Goal: Check status

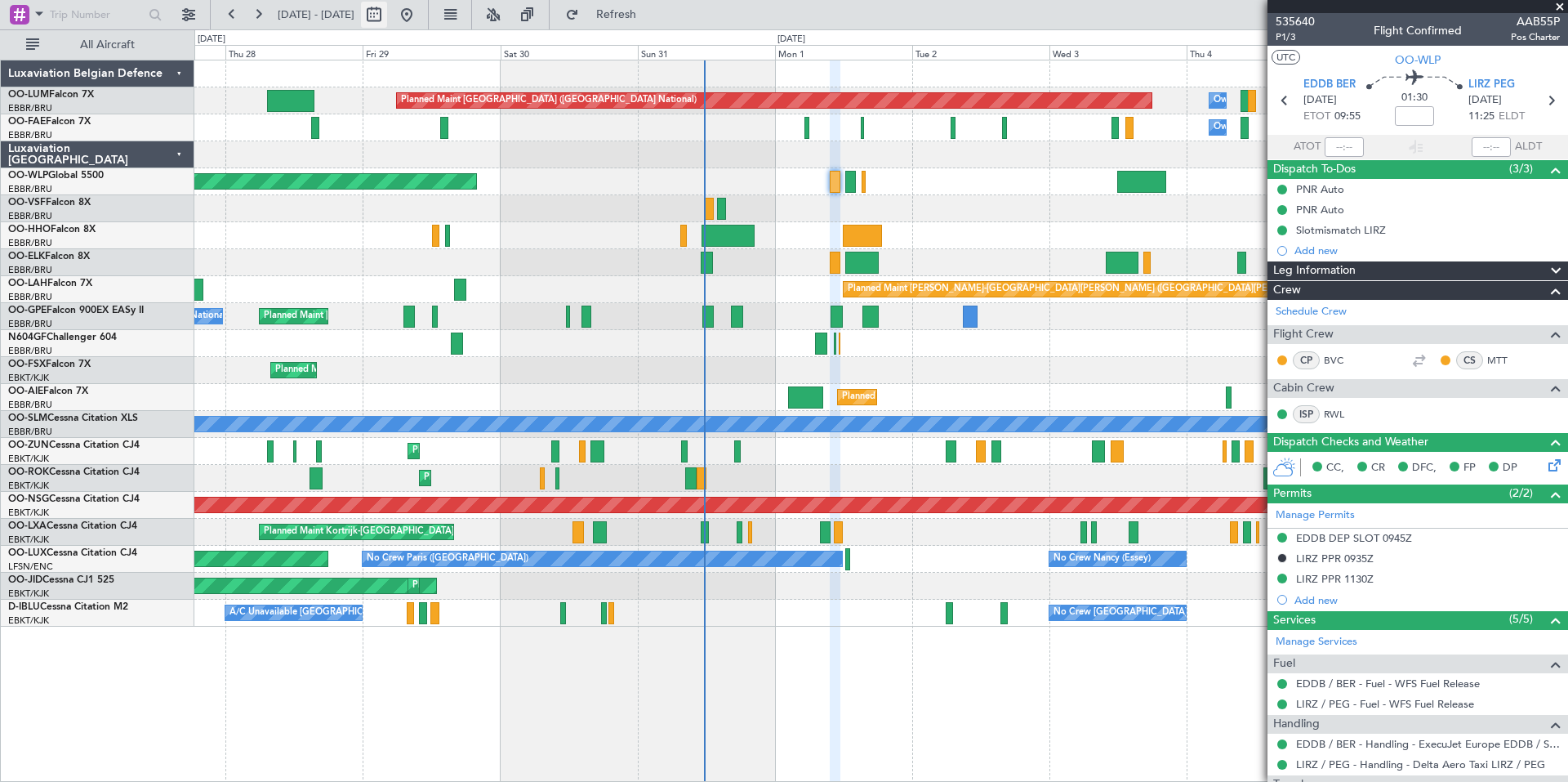
click at [387, 22] on button at bounding box center [373, 14] width 26 height 26
select select "8"
select select "2025"
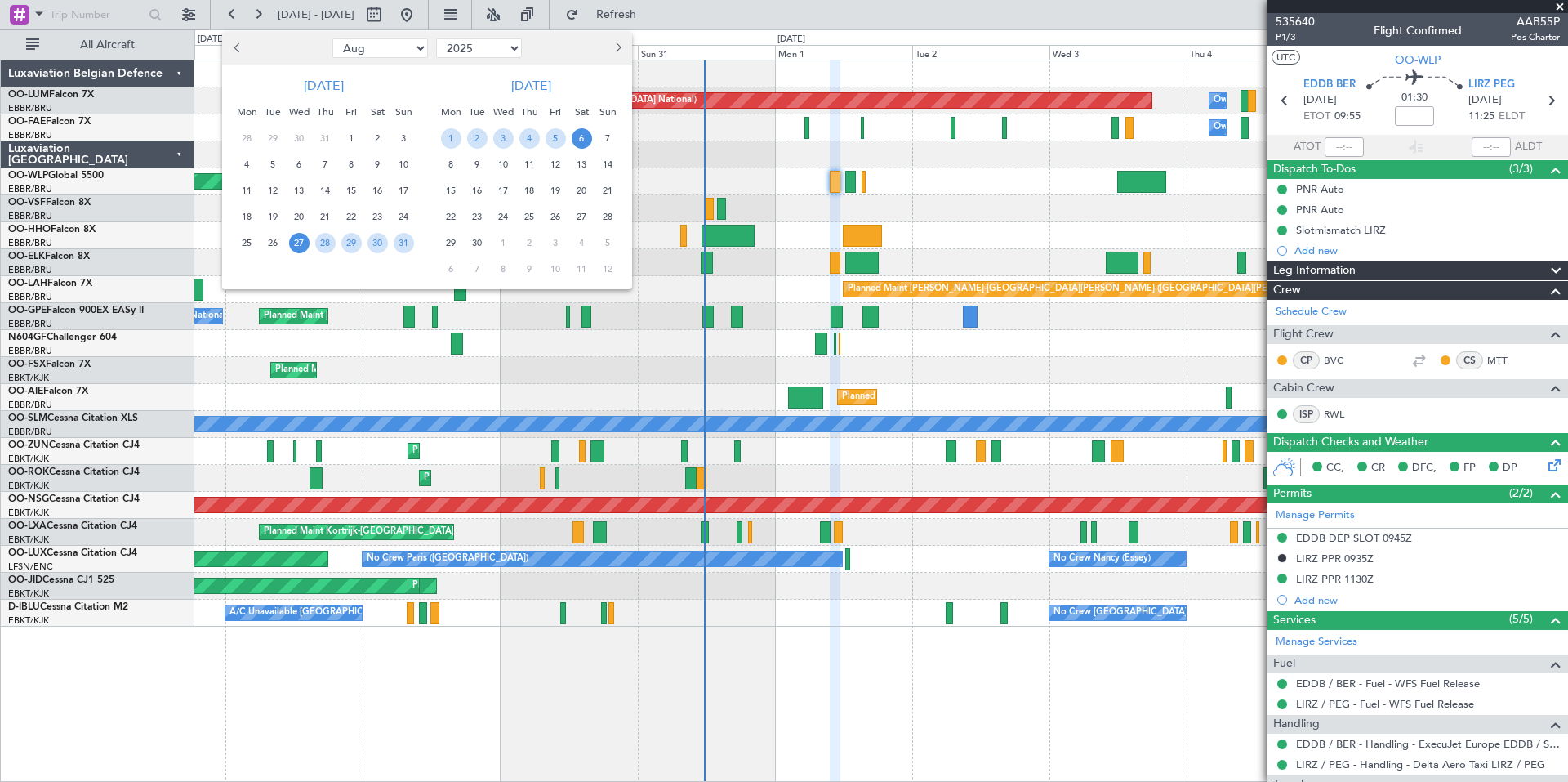
click at [616, 49] on span "Next month" at bounding box center [617, 47] width 10 height 10
click at [452, 162] on span "6" at bounding box center [451, 165] width 21 height 21
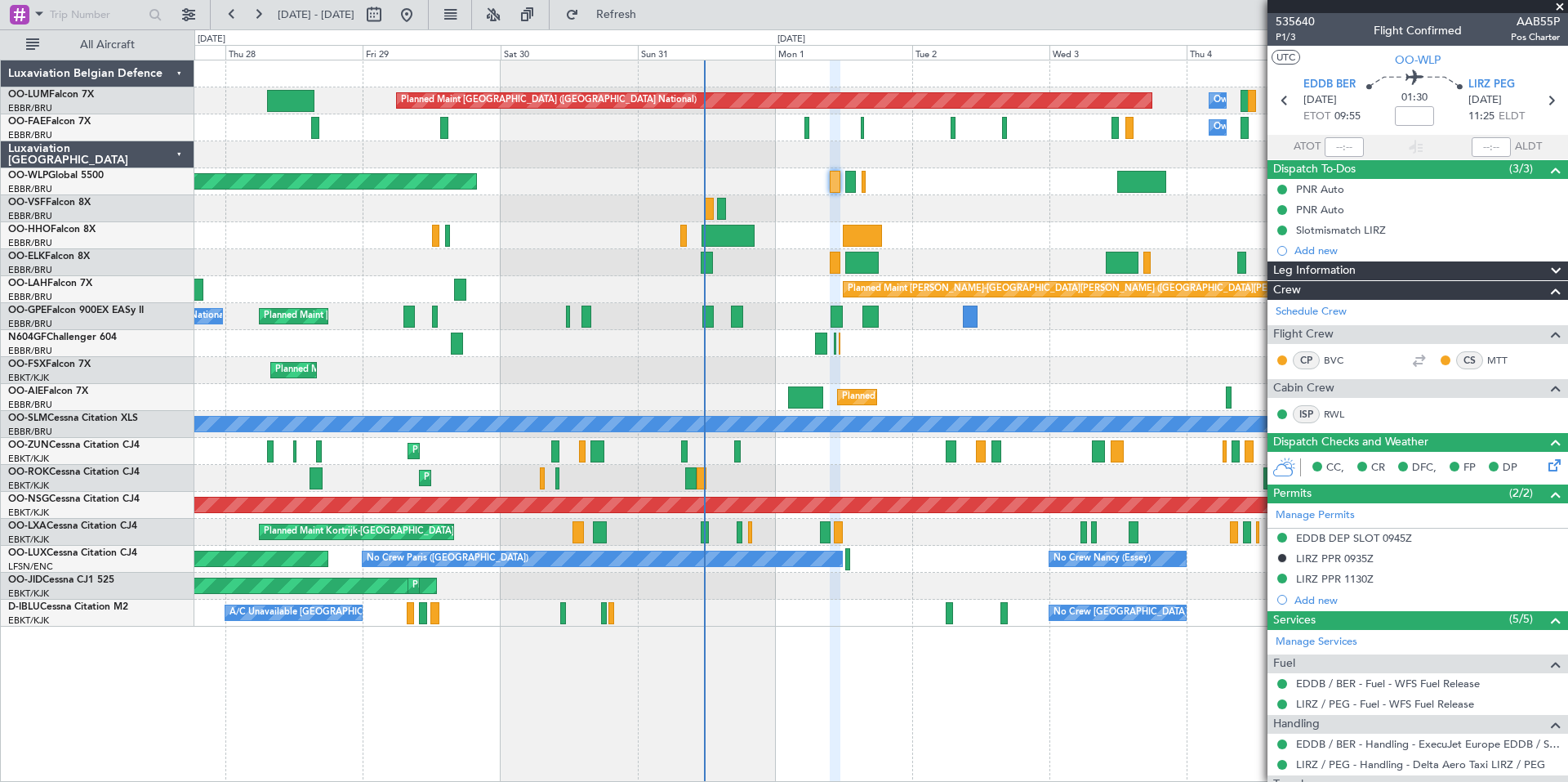
select select "10"
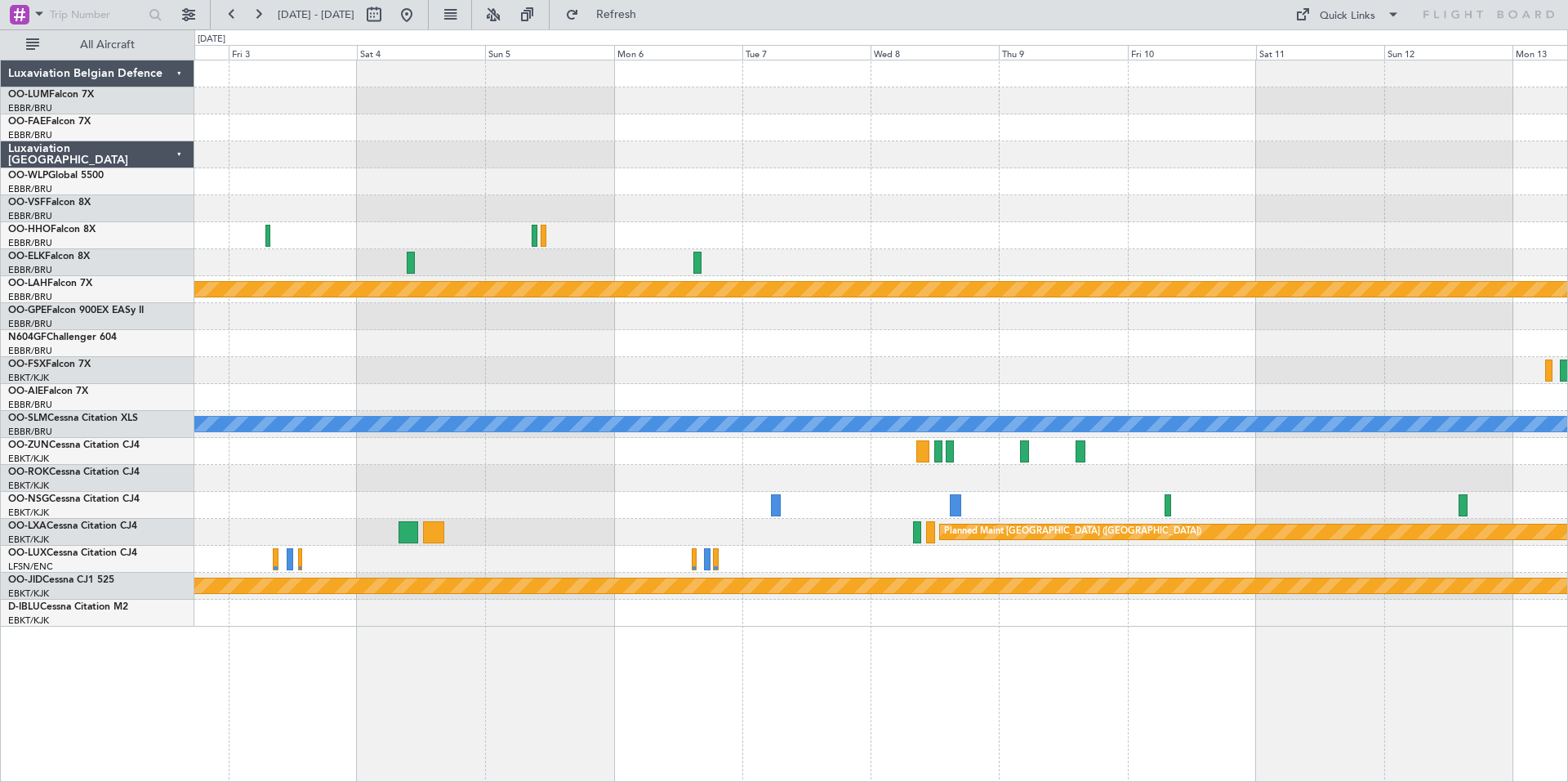
click at [875, 324] on div "Planned Maint [PERSON_NAME]-[GEOGRAPHIC_DATA][PERSON_NAME] ([GEOGRAPHIC_DATA][P…" at bounding box center [881, 344] width 1373 height 567
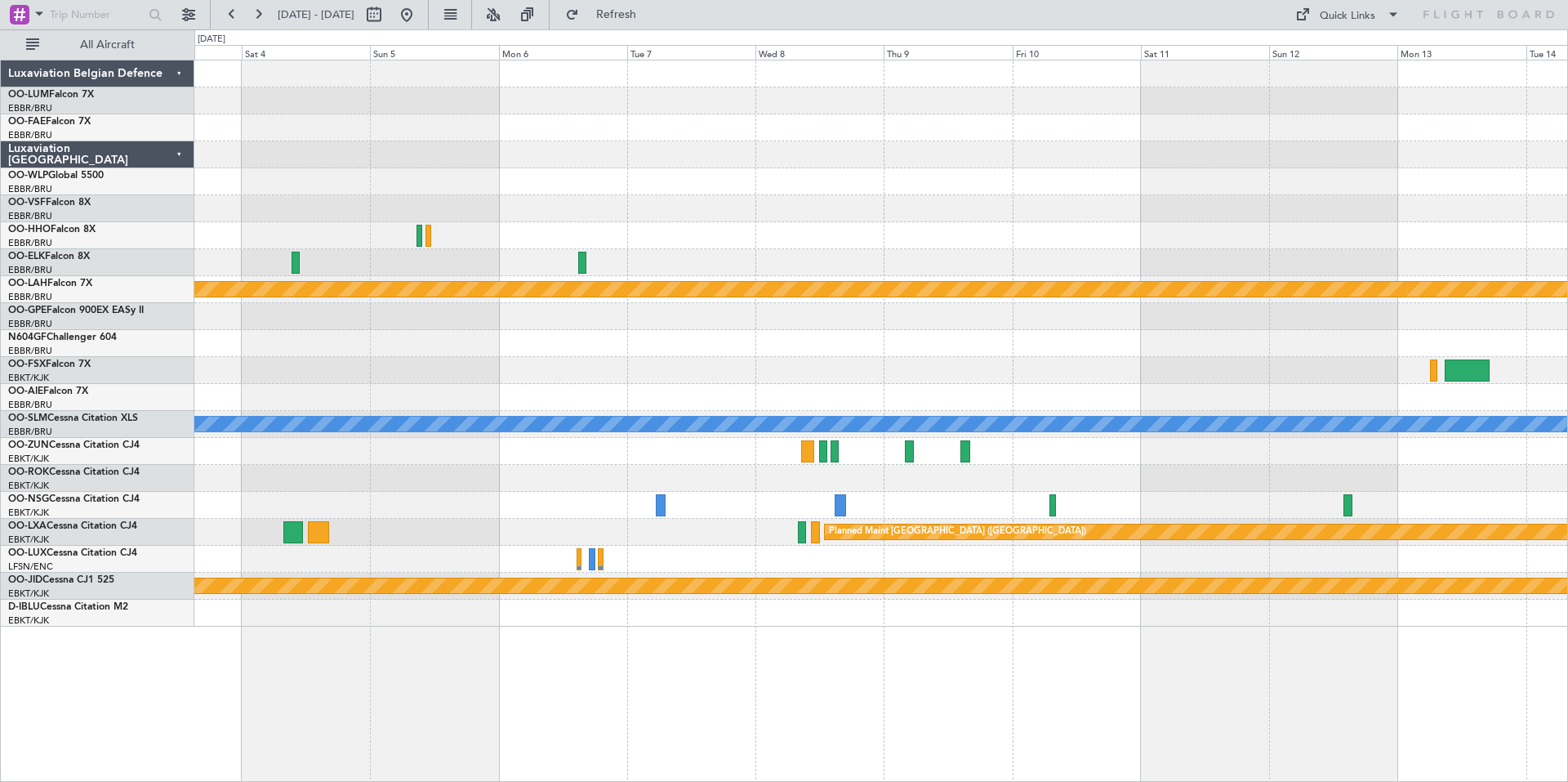
click at [993, 332] on div at bounding box center [881, 344] width 1373 height 27
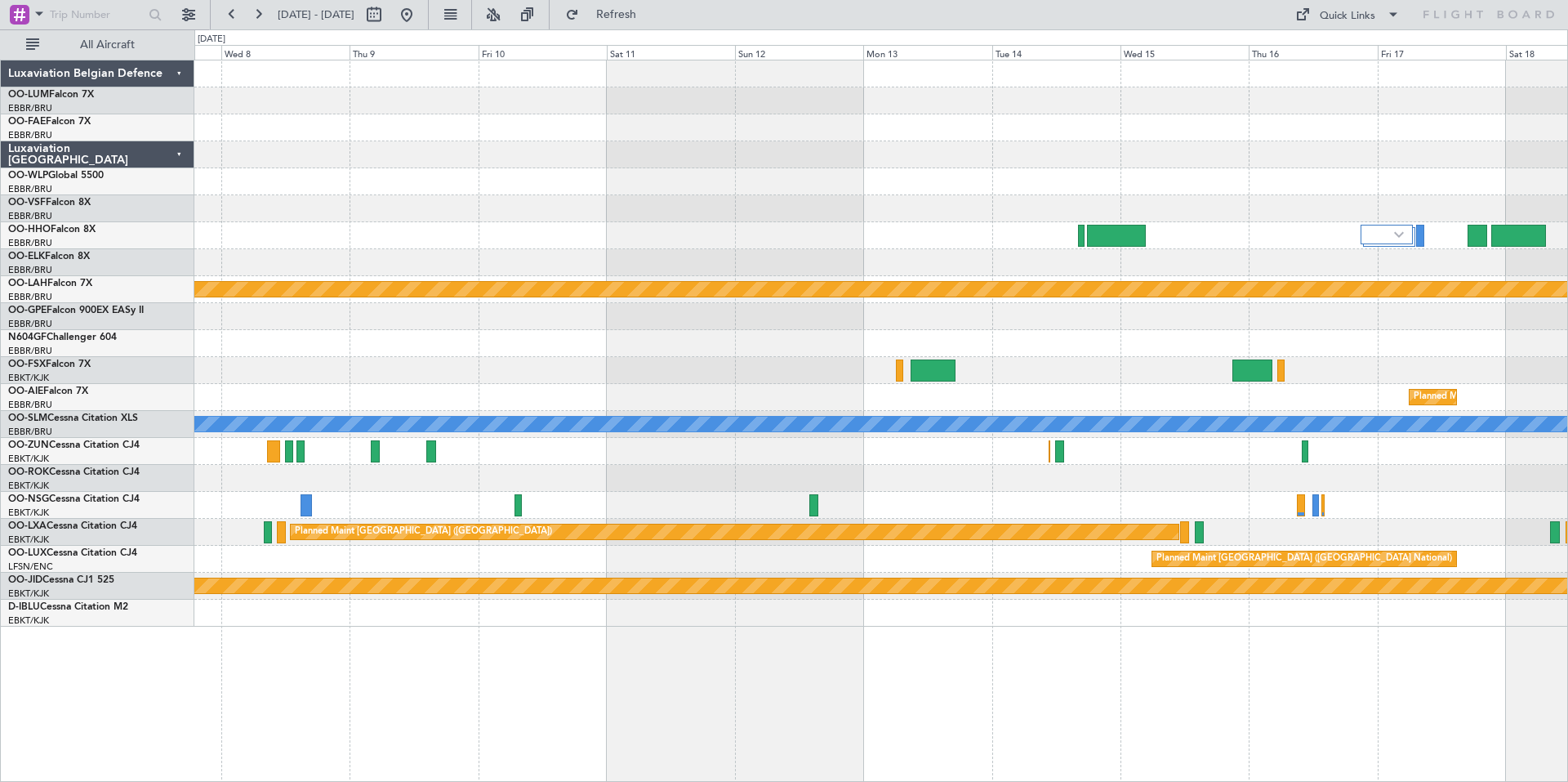
click at [863, 392] on div "Planned Maint [PERSON_NAME]-[GEOGRAPHIC_DATA][PERSON_NAME] ([GEOGRAPHIC_DATA][P…" at bounding box center [881, 344] width 1373 height 567
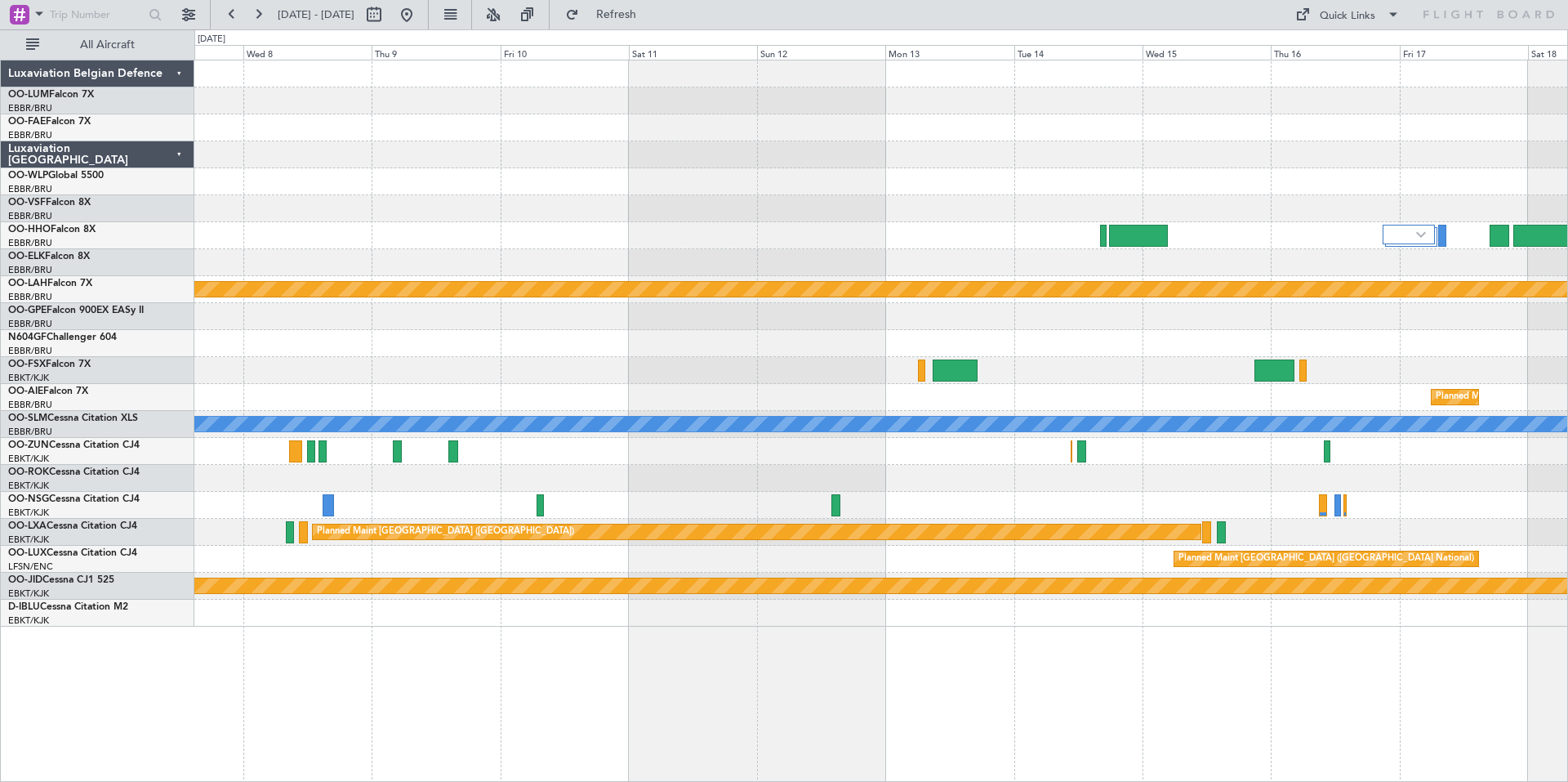
click at [1128, 477] on div at bounding box center [881, 478] width 1373 height 27
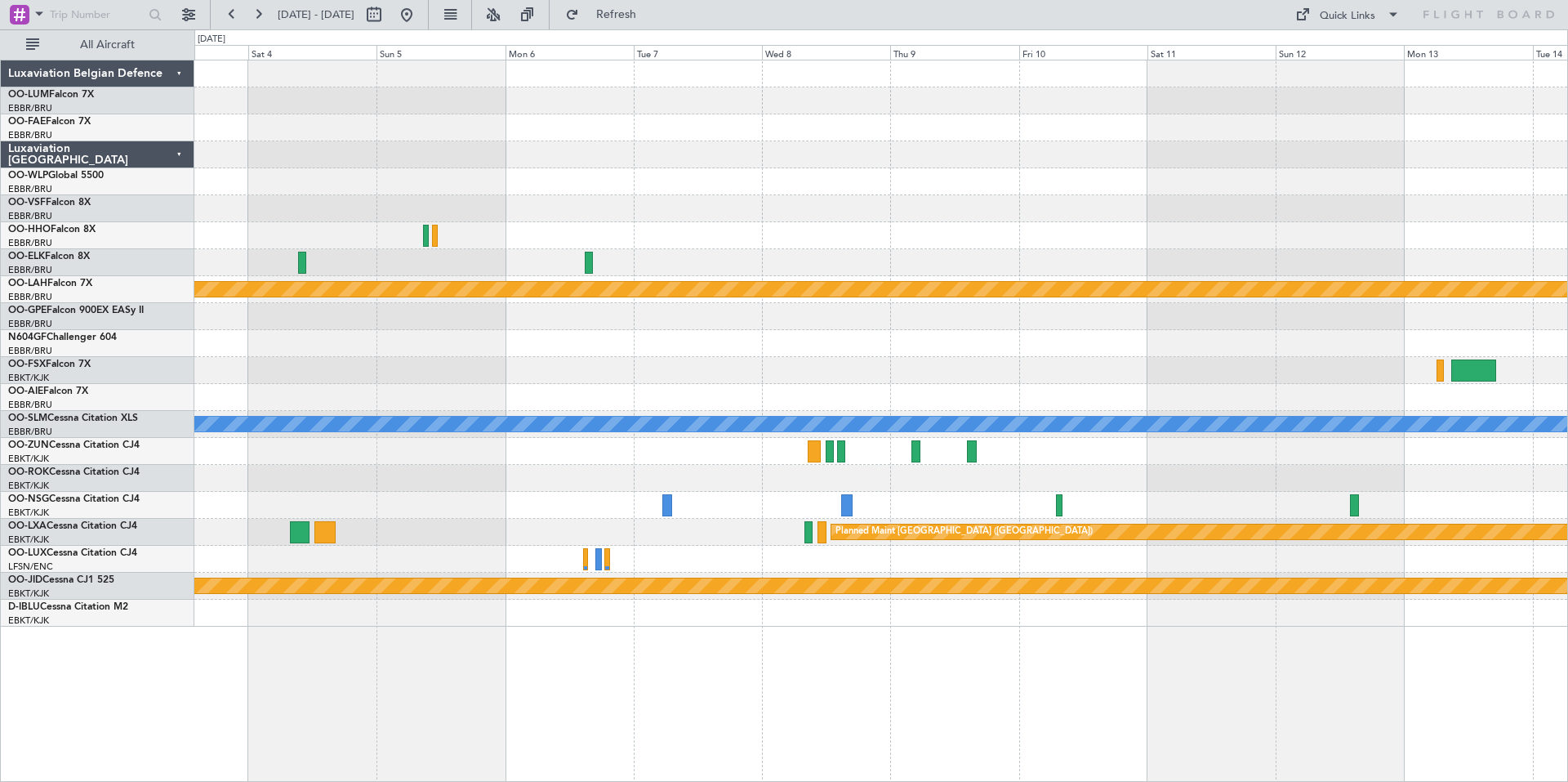
click at [858, 359] on div "Planned Maint [PERSON_NAME]-[GEOGRAPHIC_DATA][PERSON_NAME] ([GEOGRAPHIC_DATA][P…" at bounding box center [881, 344] width 1373 height 567
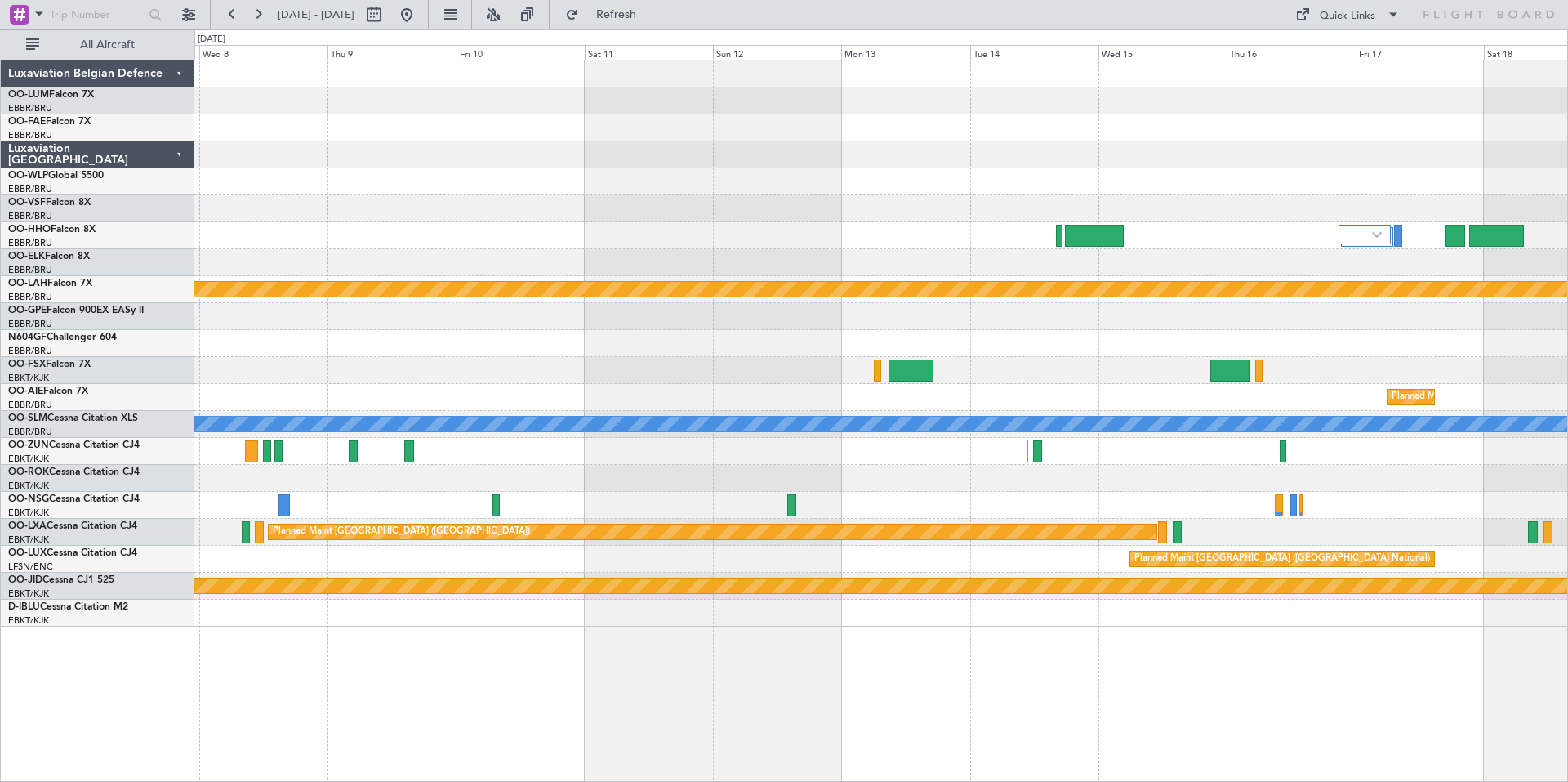
click at [610, 370] on div at bounding box center [881, 370] width 1373 height 27
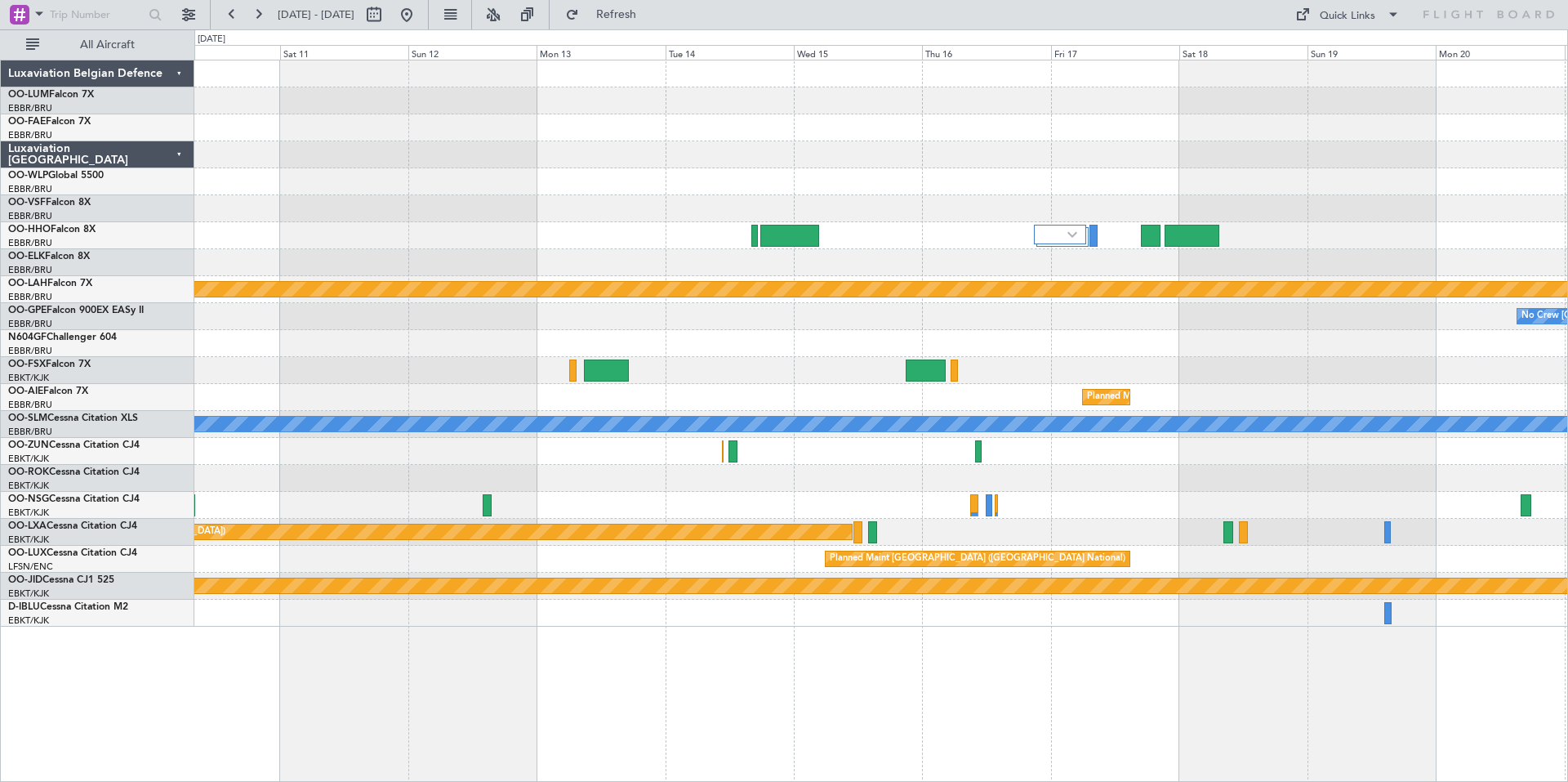
click at [852, 326] on div "No Crew [GEOGRAPHIC_DATA] ([GEOGRAPHIC_DATA] National)" at bounding box center [881, 316] width 1373 height 27
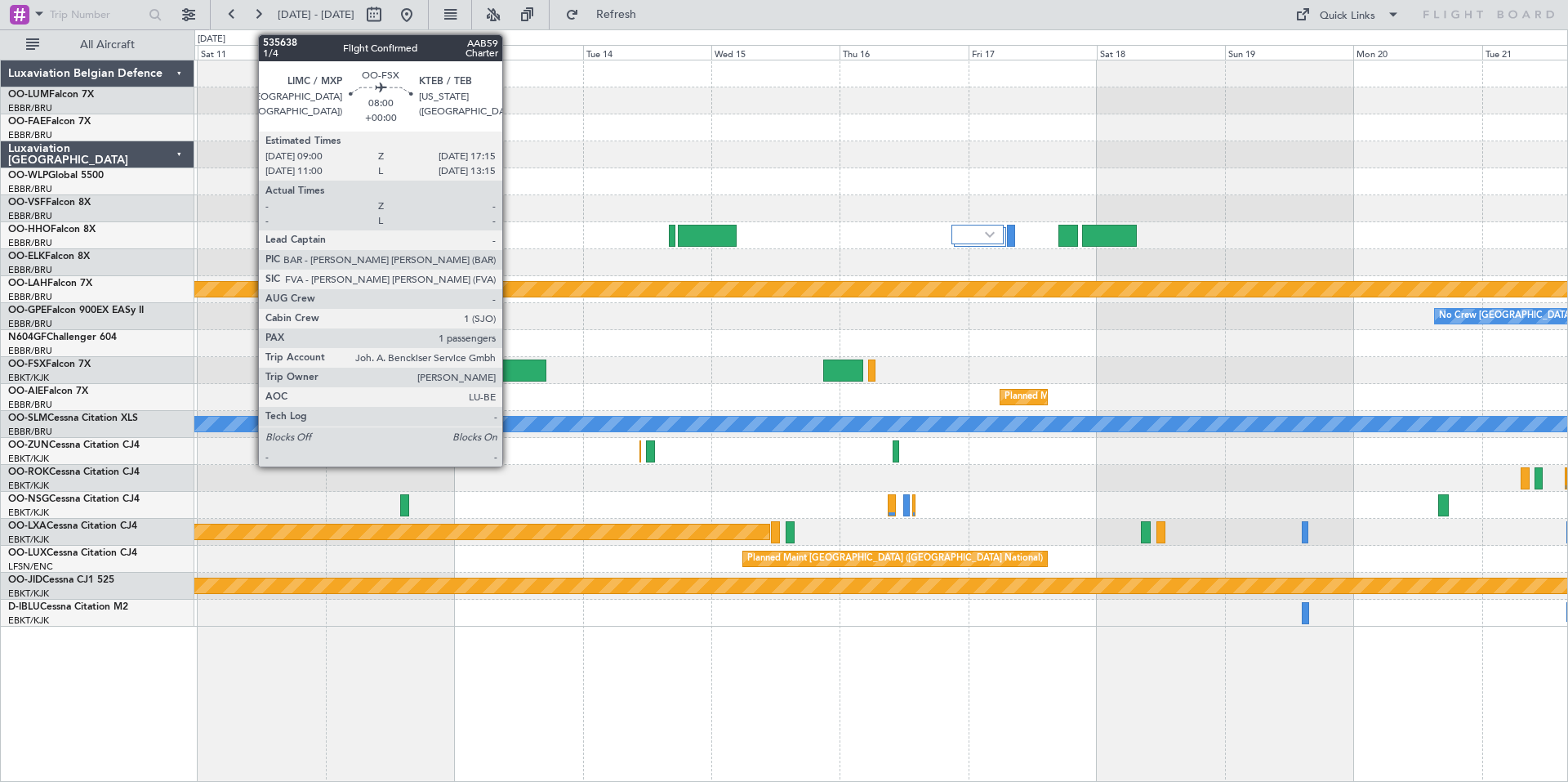
click at [510, 372] on div at bounding box center [524, 370] width 45 height 22
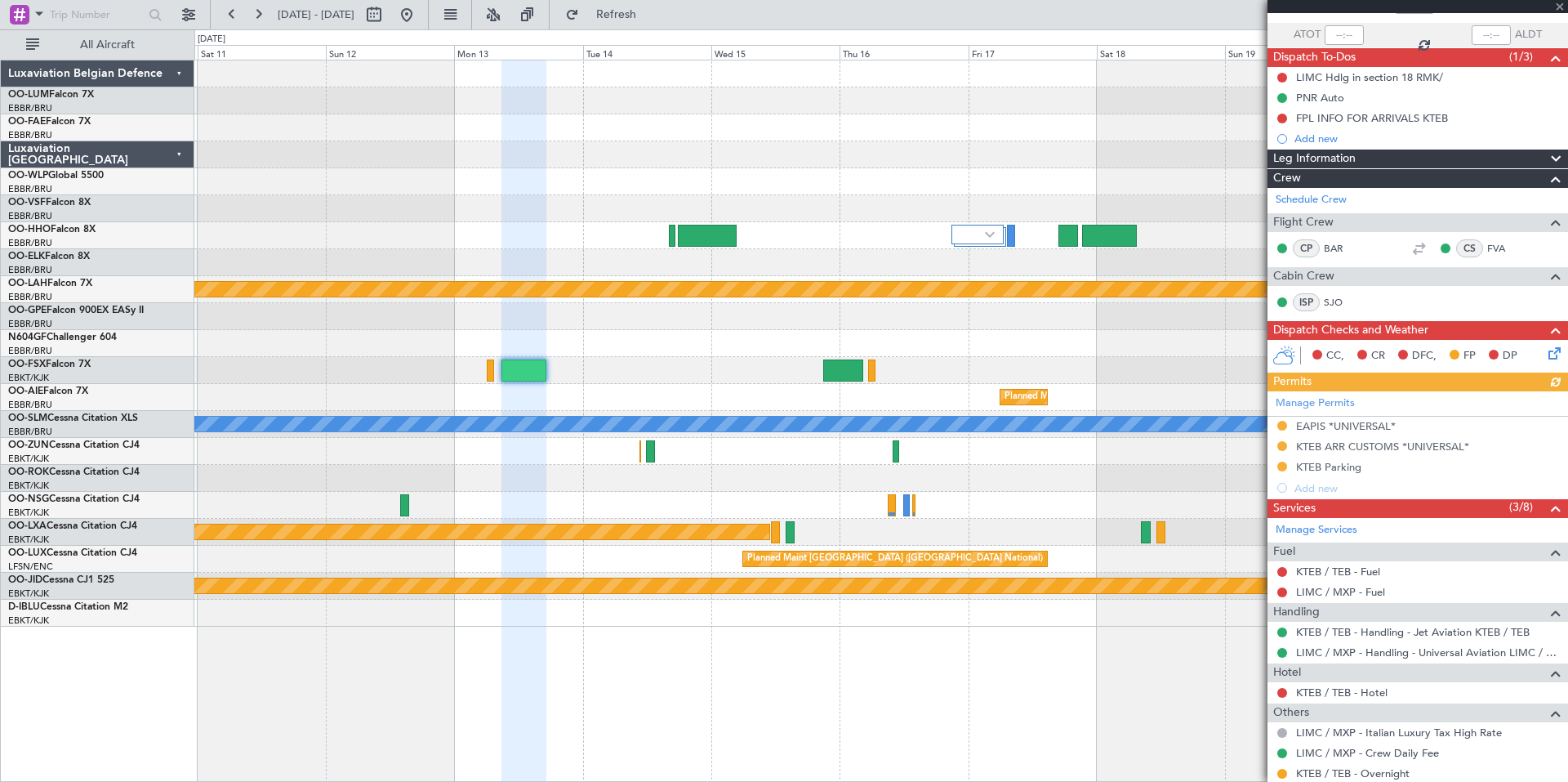
scroll to position [216, 0]
